Goal: Information Seeking & Learning: Learn about a topic

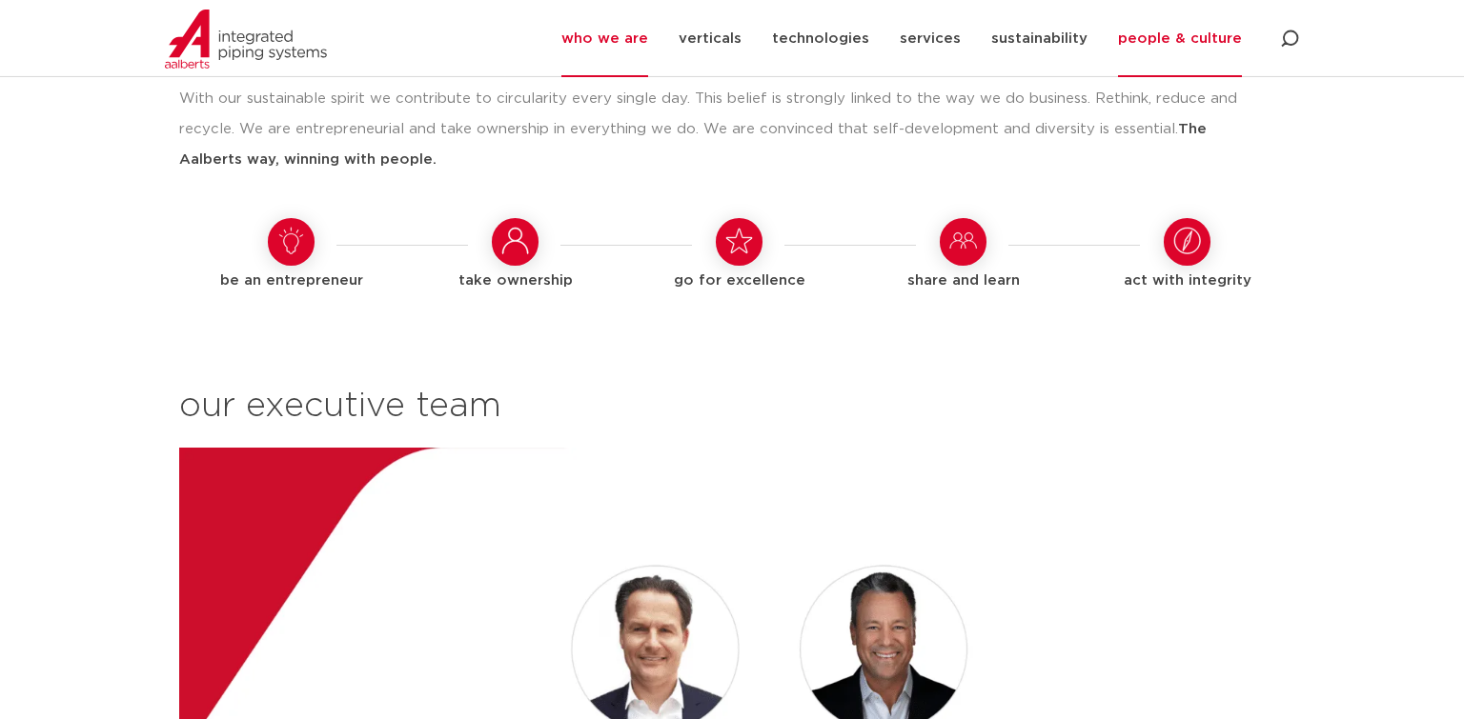
scroll to position [1609, 0]
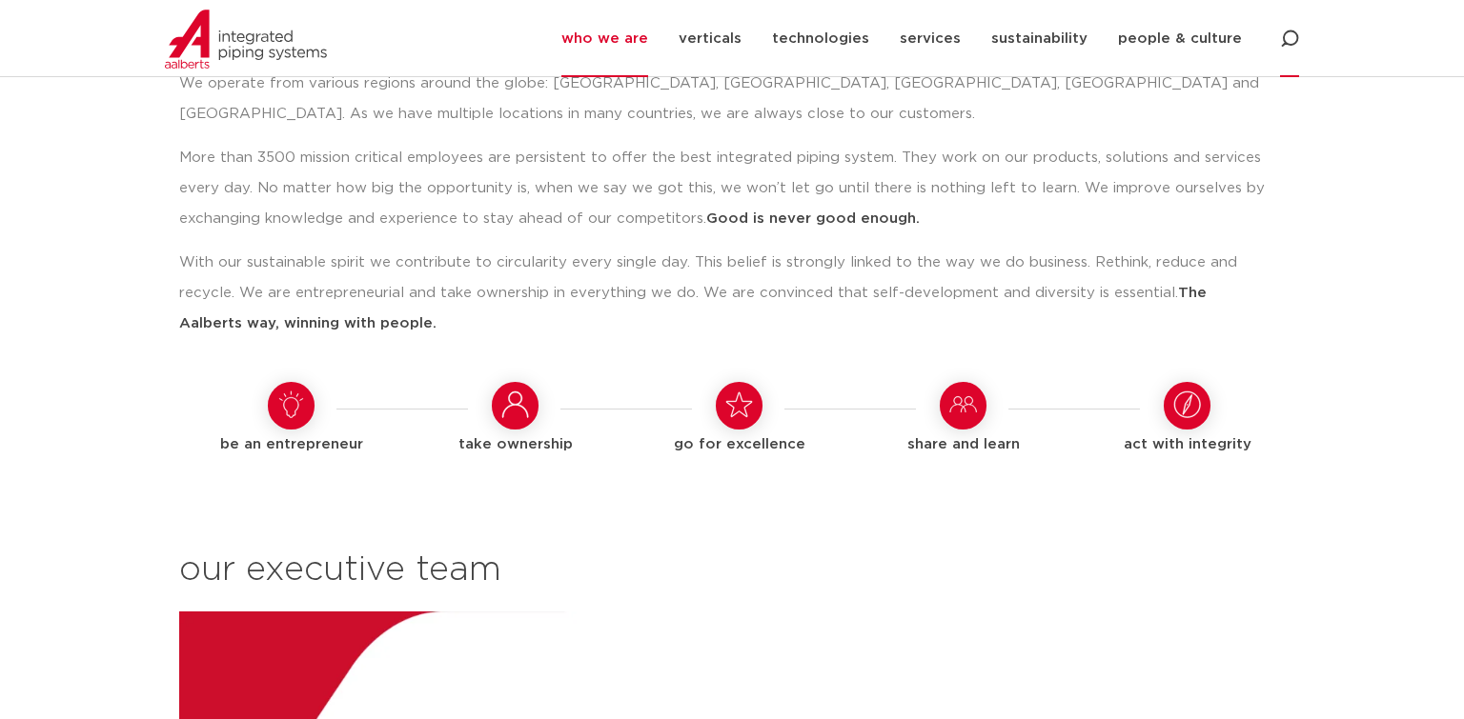
click at [1291, 40] on icon at bounding box center [1289, 39] width 19 height 19
click at [1141, 48] on input "Search" at bounding box center [1146, 39] width 305 height 44
type input "COPPER TEE"
click button "Search" at bounding box center [0, 0] width 0 height 0
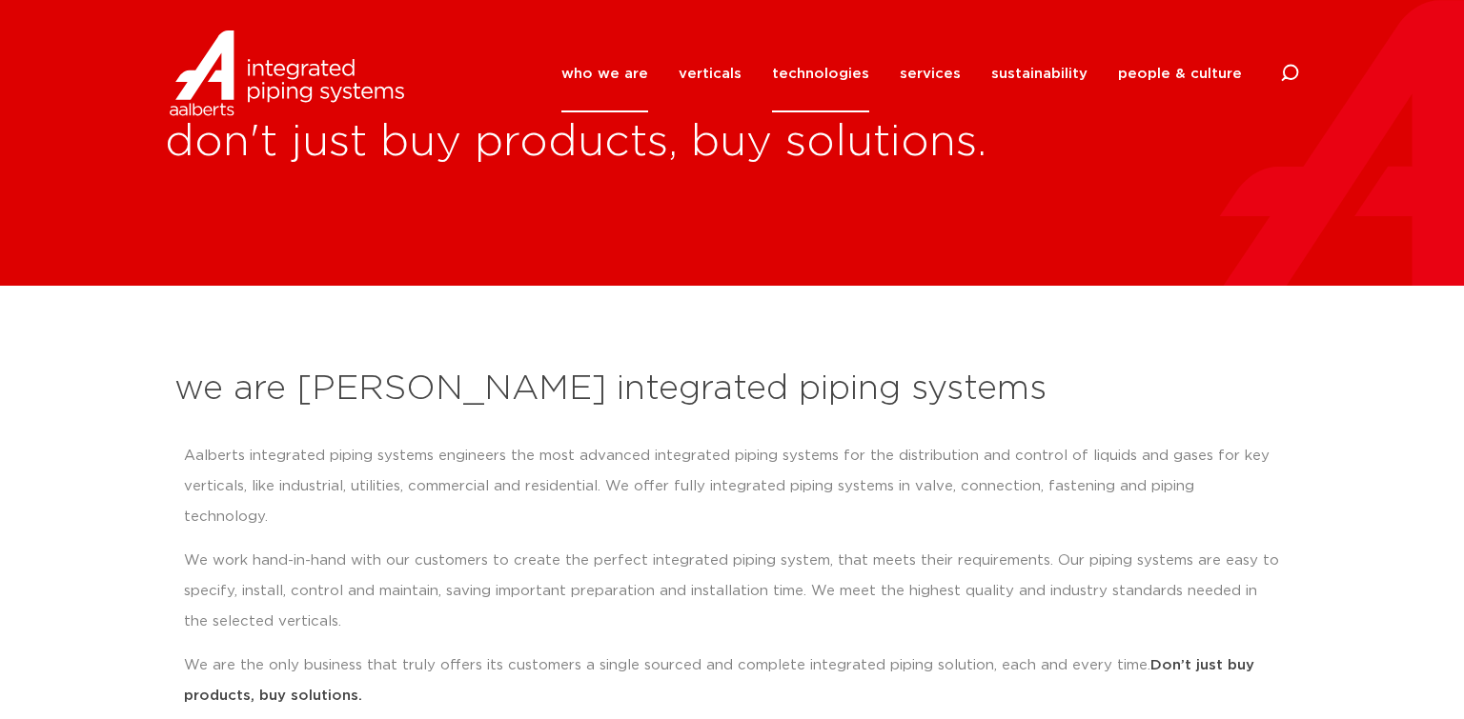
click at [818, 71] on link "technologies" at bounding box center [820, 73] width 97 height 77
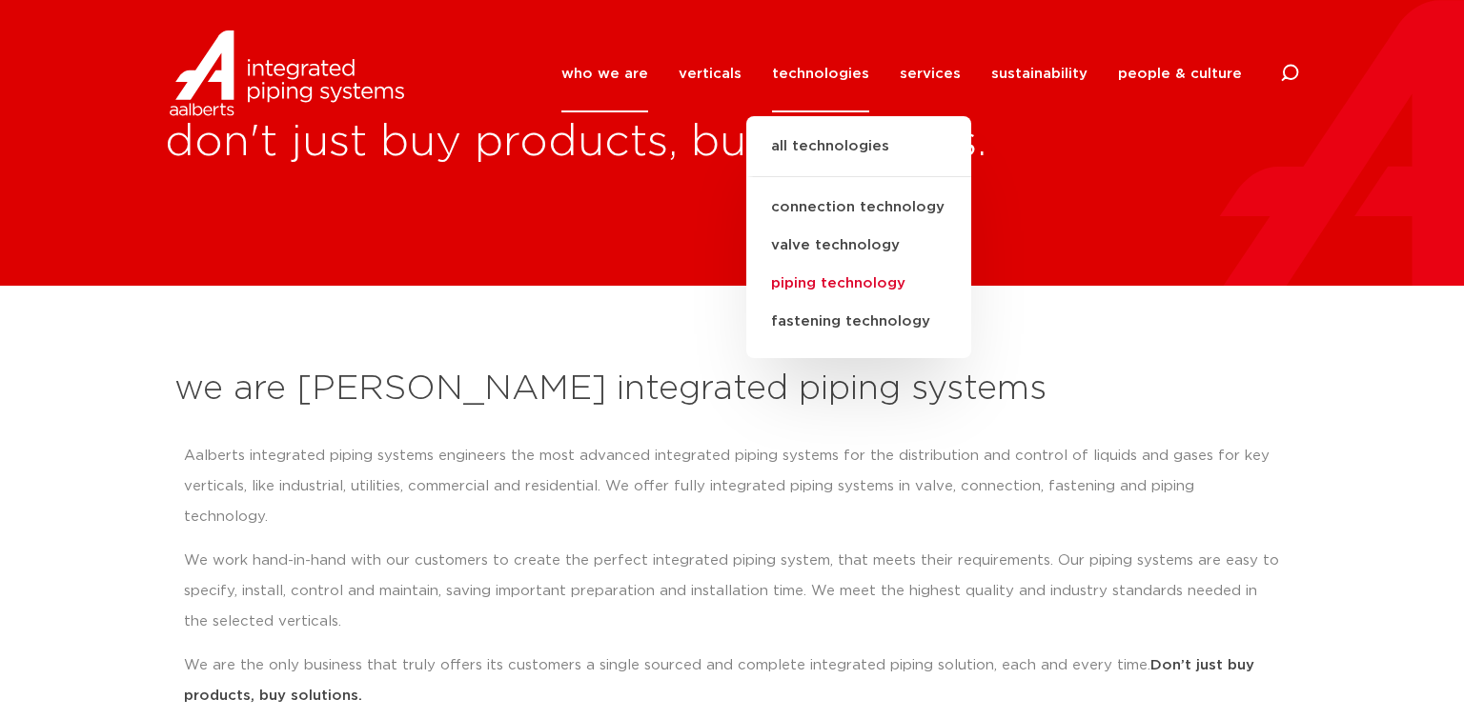
click at [833, 280] on link "piping technology" at bounding box center [858, 284] width 225 height 38
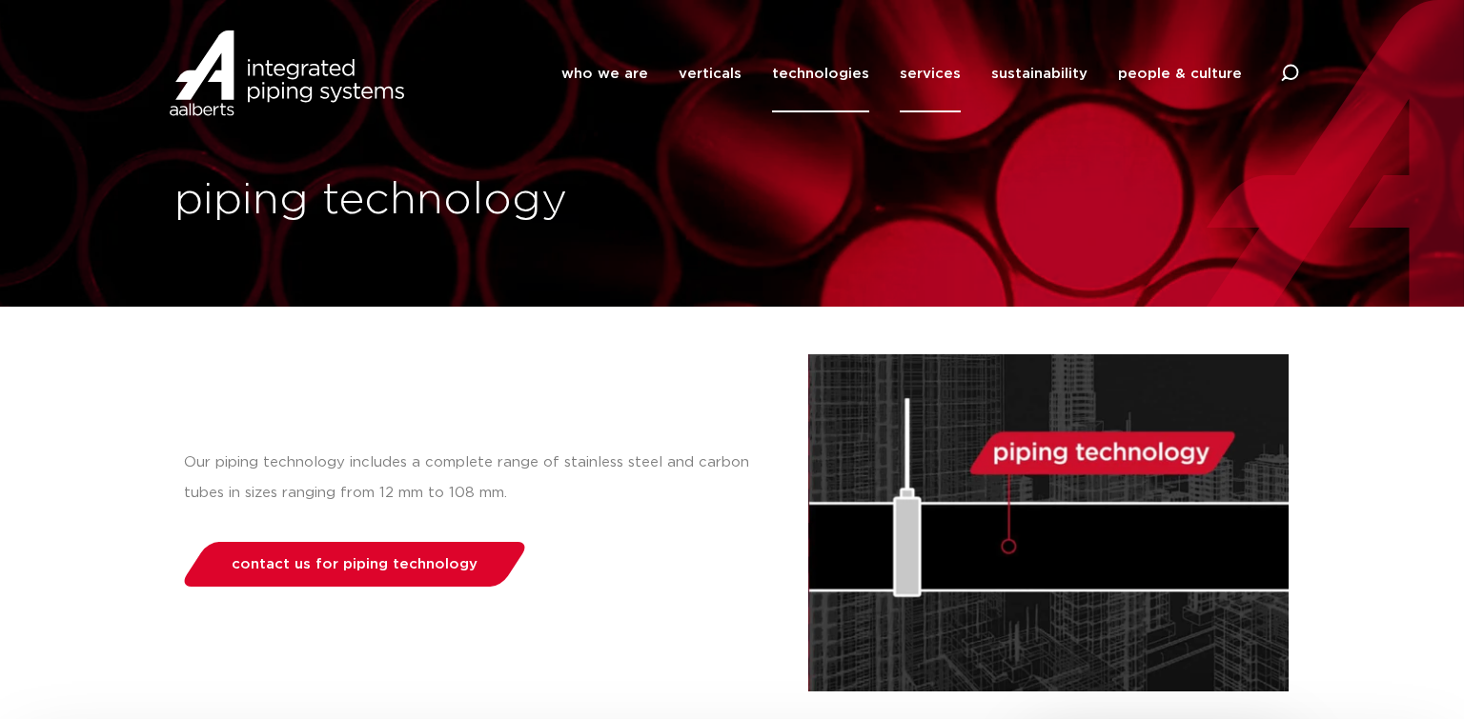
click at [947, 77] on link "services" at bounding box center [929, 73] width 61 height 77
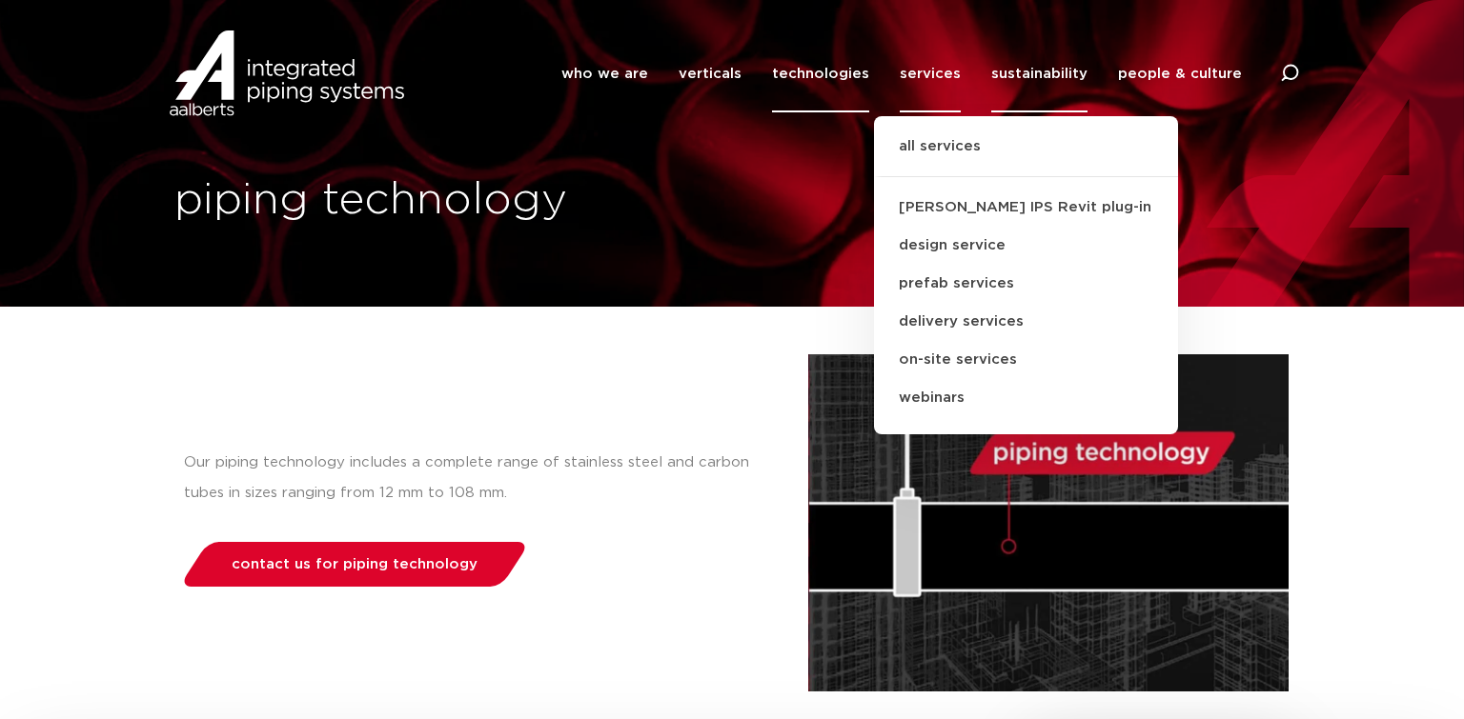
click at [1042, 72] on link "sustainability" at bounding box center [1039, 73] width 96 height 77
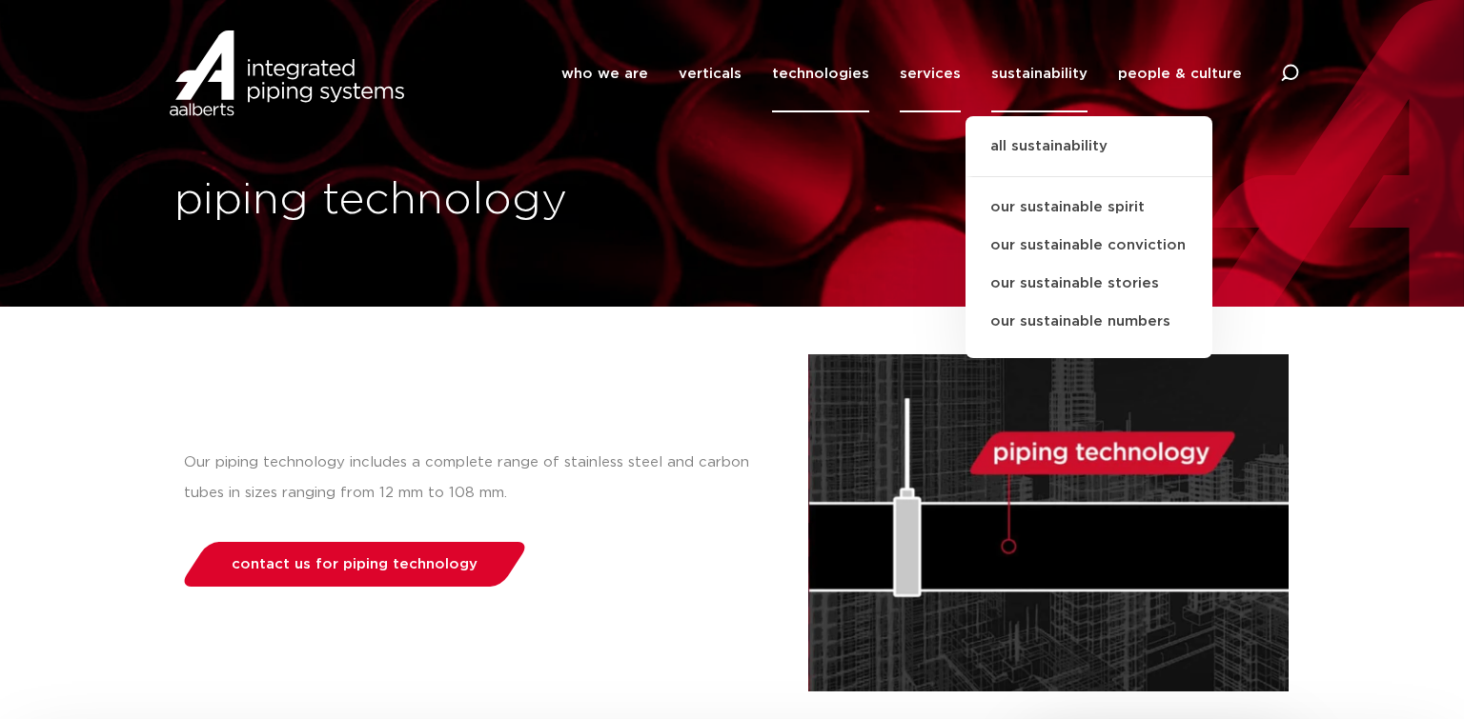
click at [921, 71] on link "services" at bounding box center [929, 73] width 61 height 77
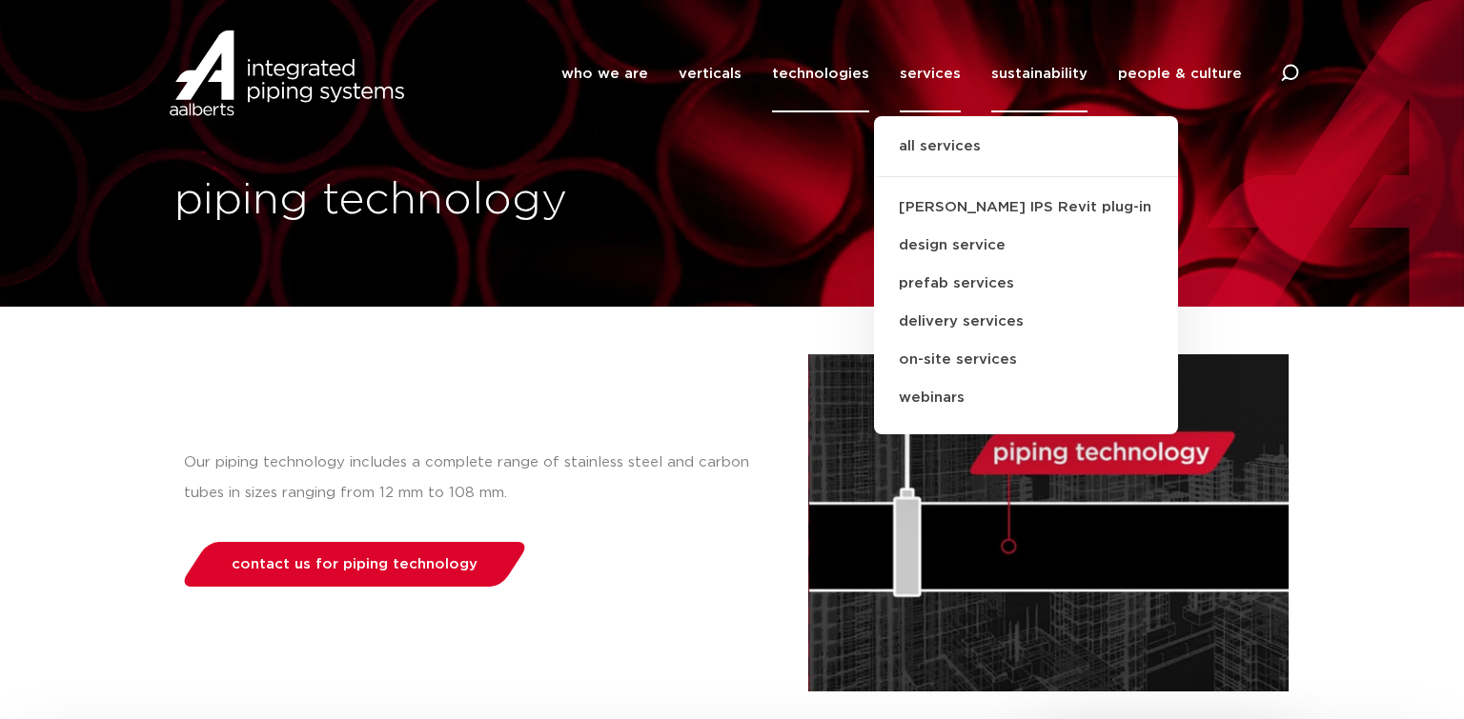
click at [1024, 75] on link "sustainability" at bounding box center [1039, 73] width 96 height 77
